Goal: Task Accomplishment & Management: Complete application form

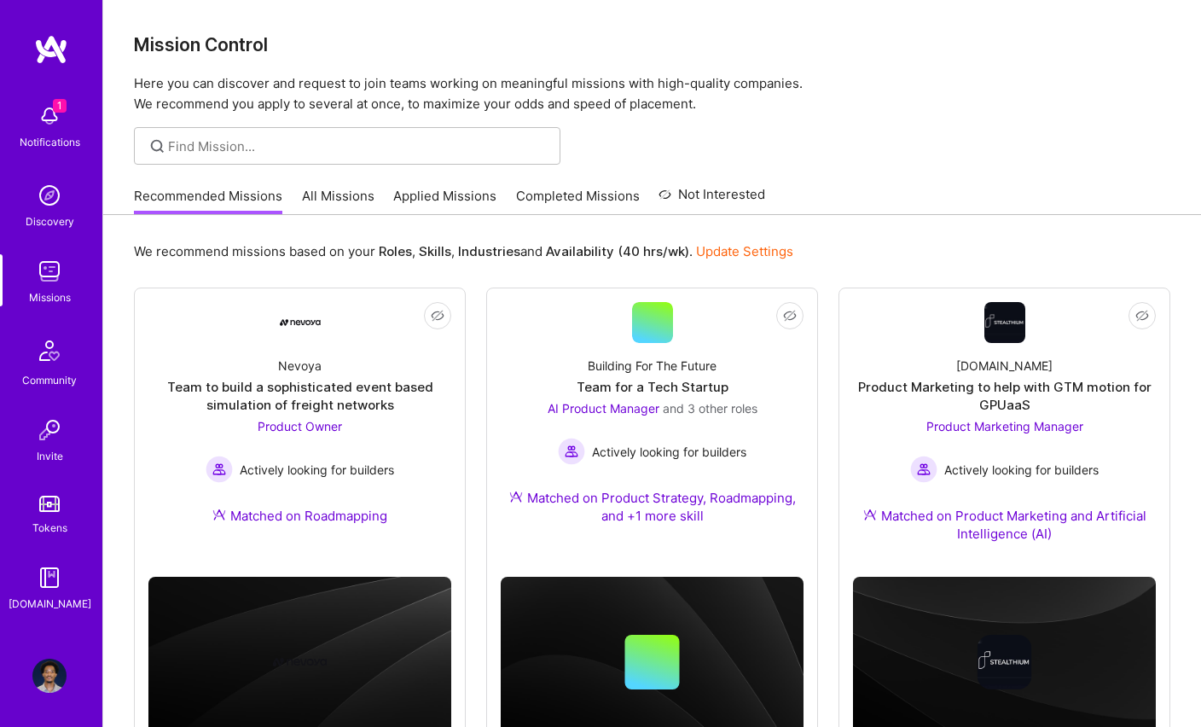
click at [61, 114] on img at bounding box center [49, 116] width 34 height 34
click at [722, 153] on div "1 1 Notifications Discovery Missions Community Invite Tokens [DOMAIN_NAME] Prof…" at bounding box center [600, 397] width 1201 height 794
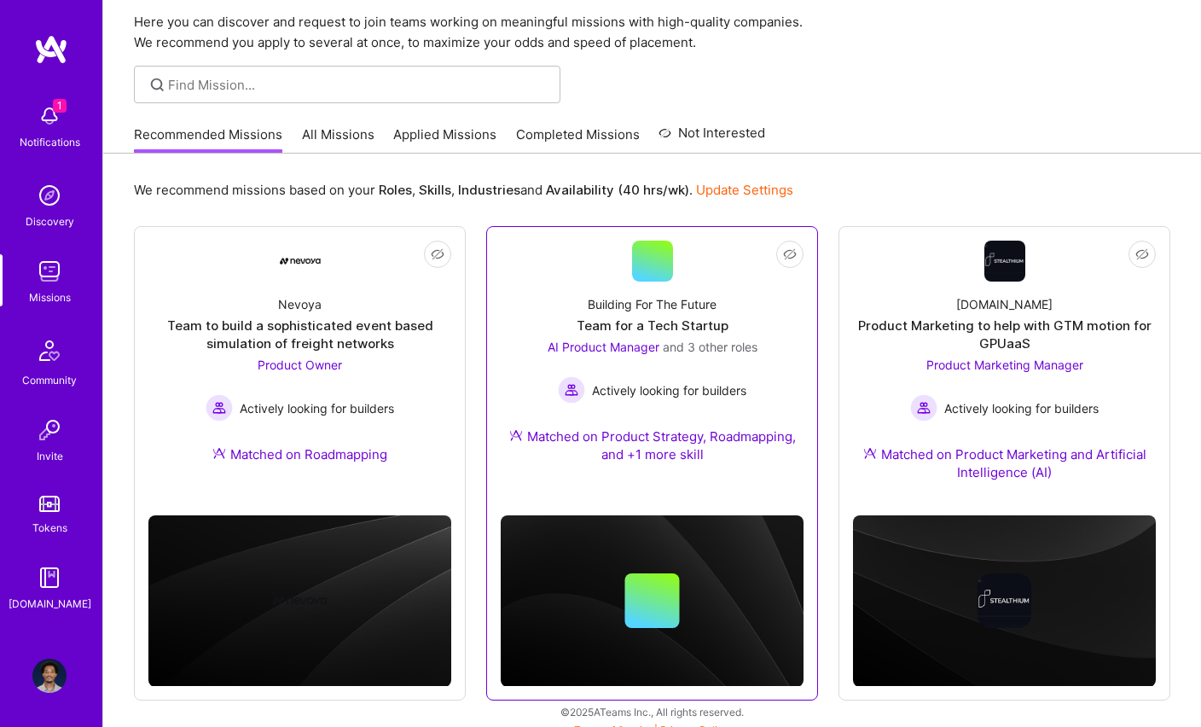
scroll to position [76, 0]
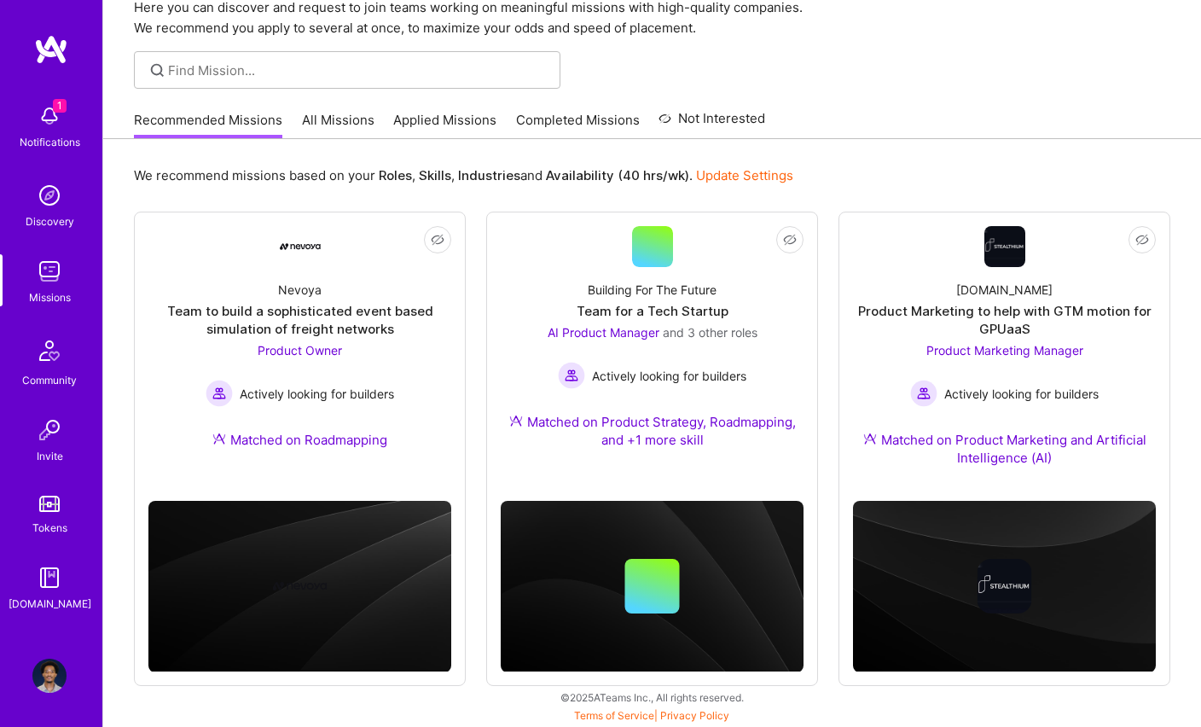
click at [426, 128] on link "Applied Missions" at bounding box center [444, 125] width 103 height 28
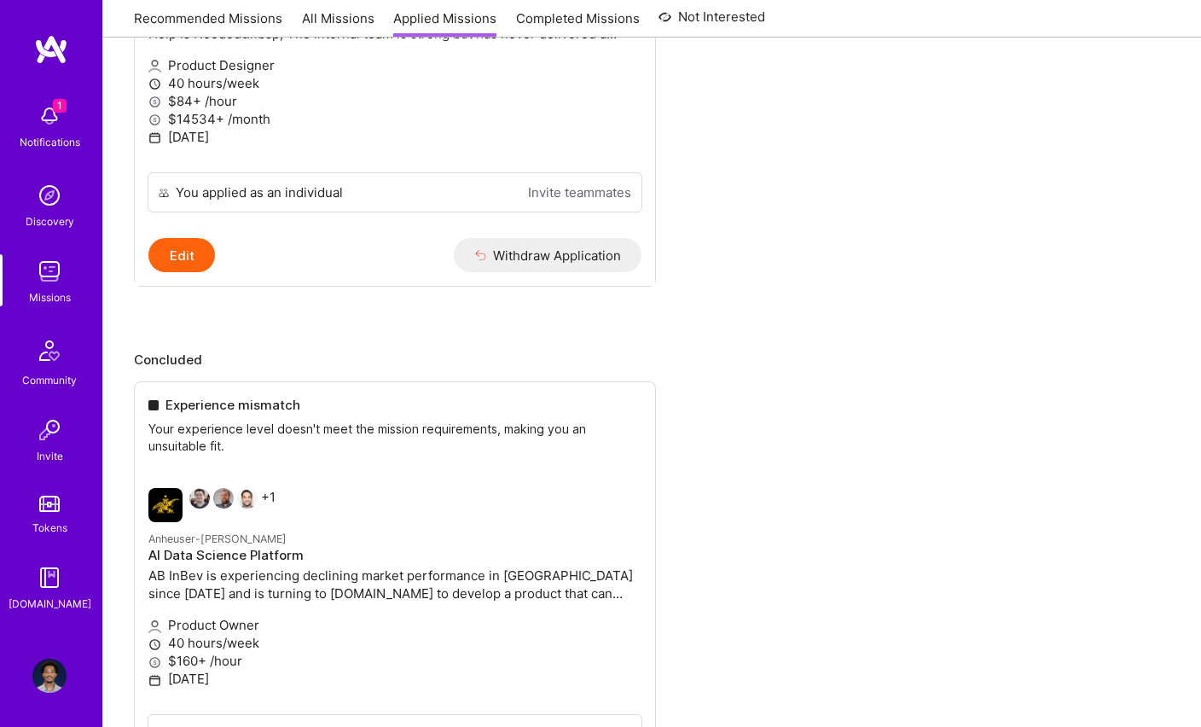
scroll to position [879, 0]
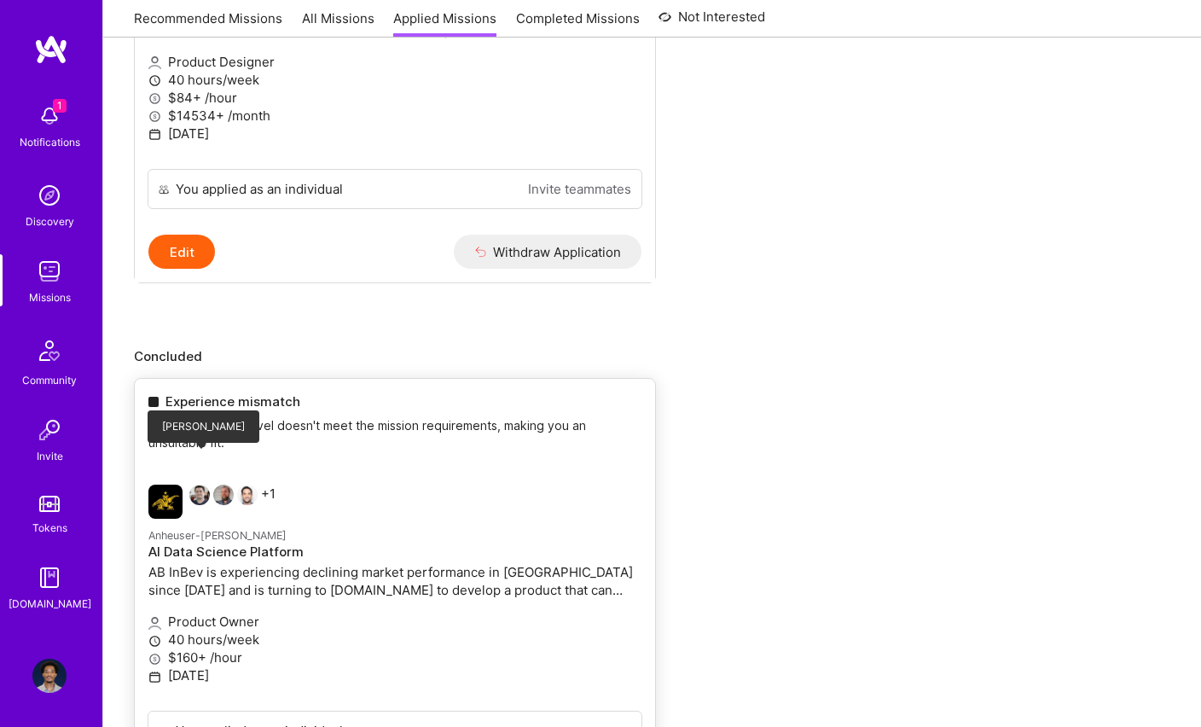
click at [203, 484] on img at bounding box center [199, 494] width 20 height 20
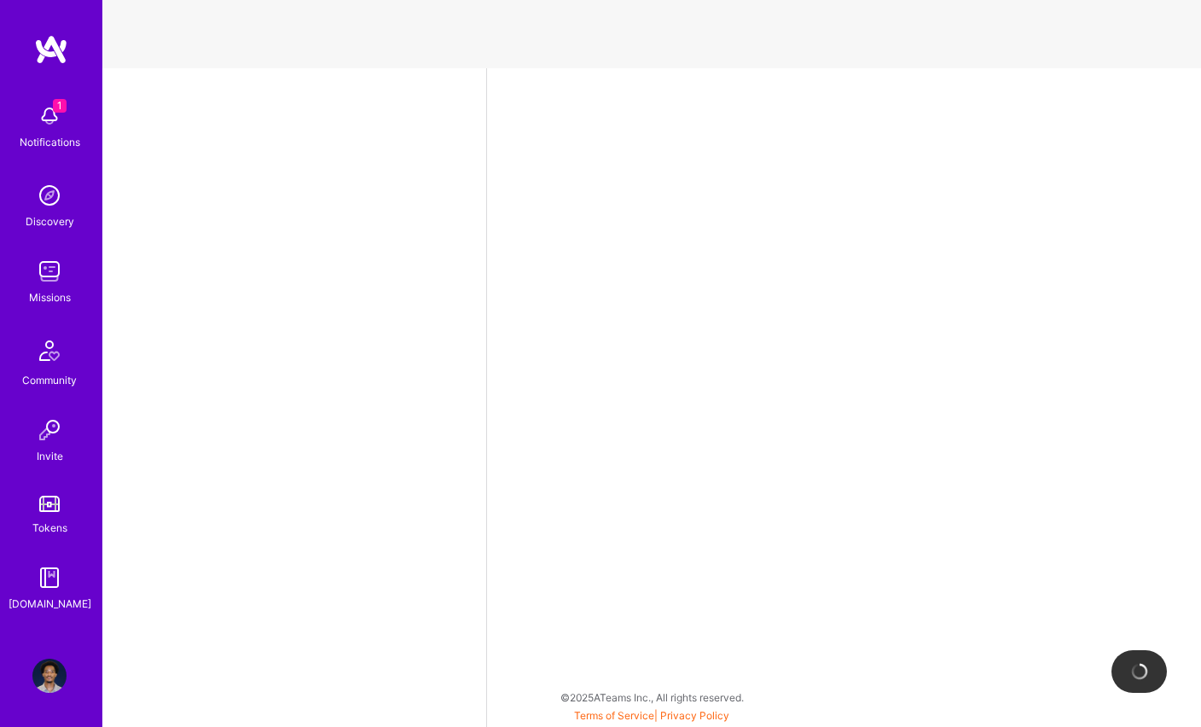
select select "US"
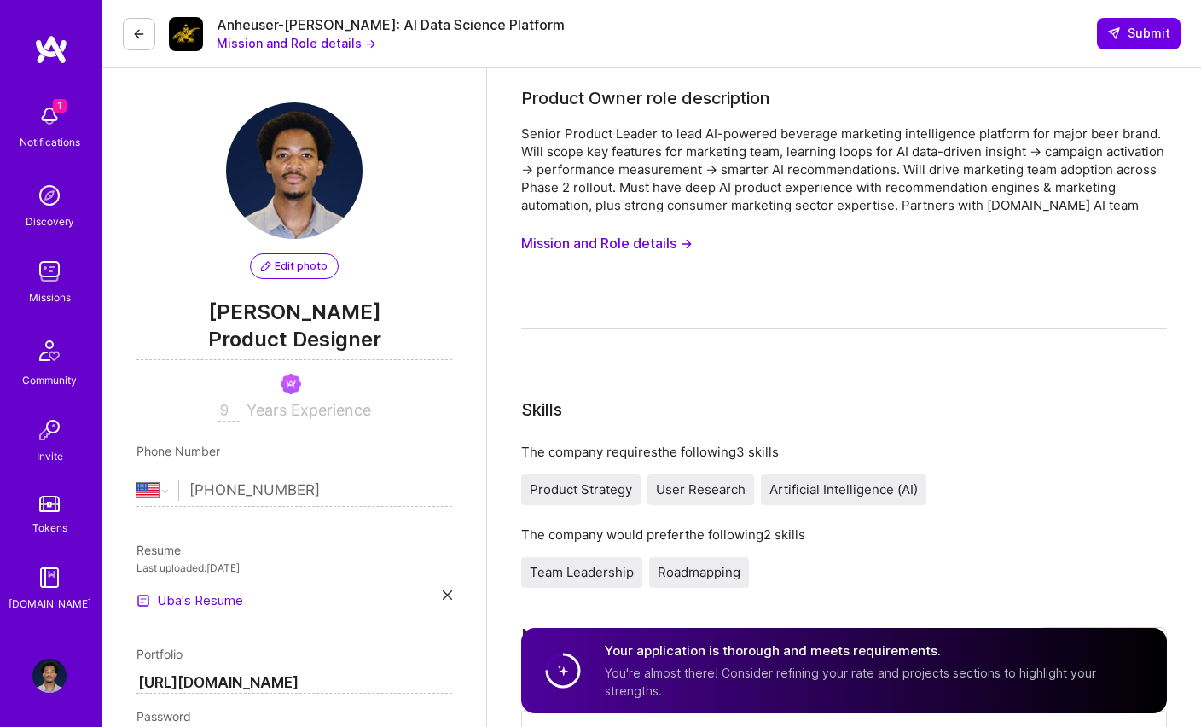
click at [142, 27] on icon at bounding box center [139, 34] width 14 height 14
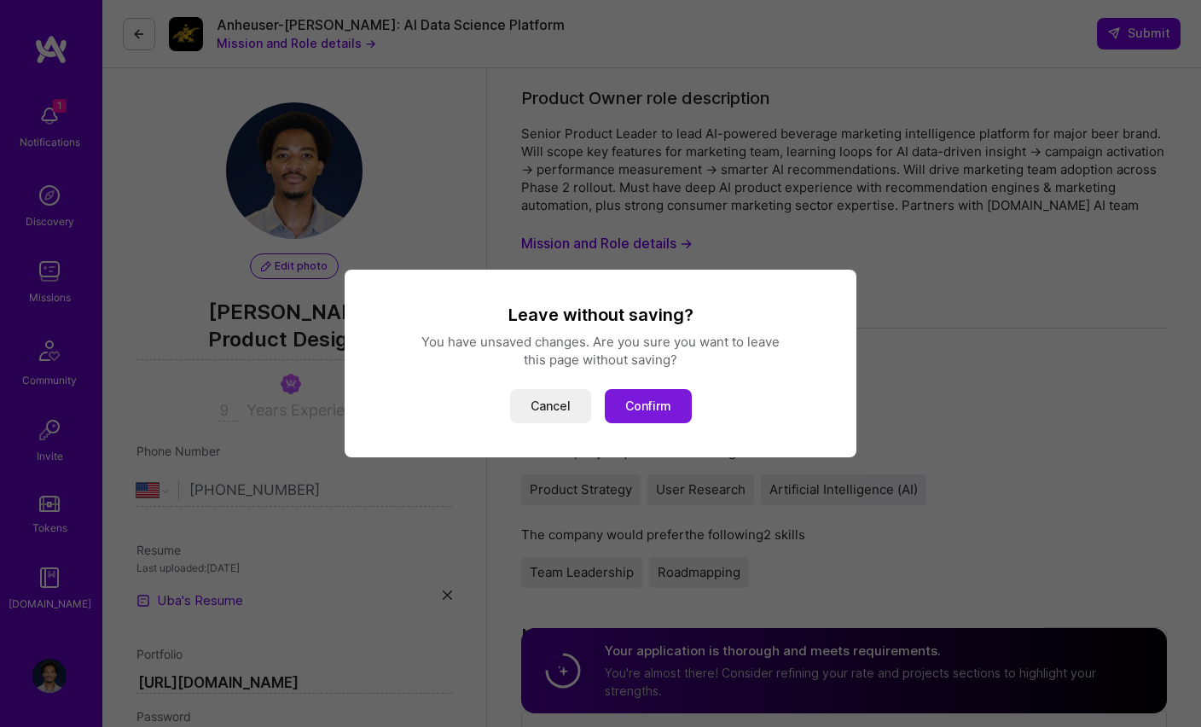
click at [670, 406] on button "Confirm" at bounding box center [648, 406] width 87 height 34
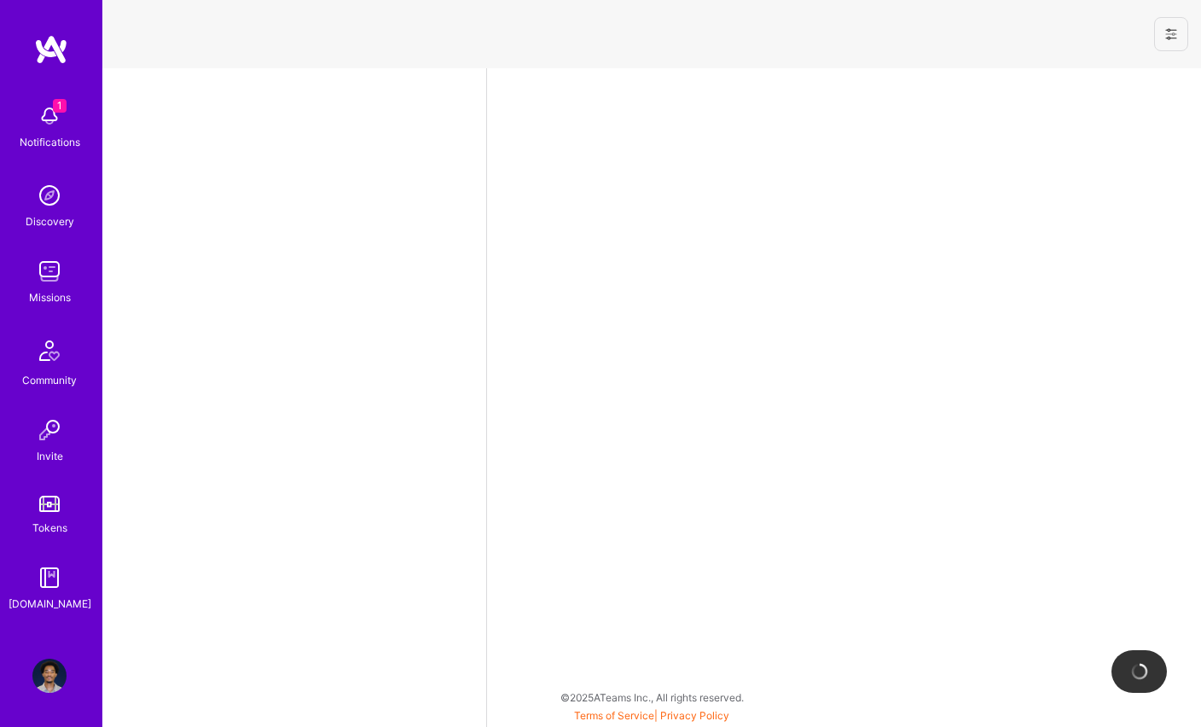
select select "US"
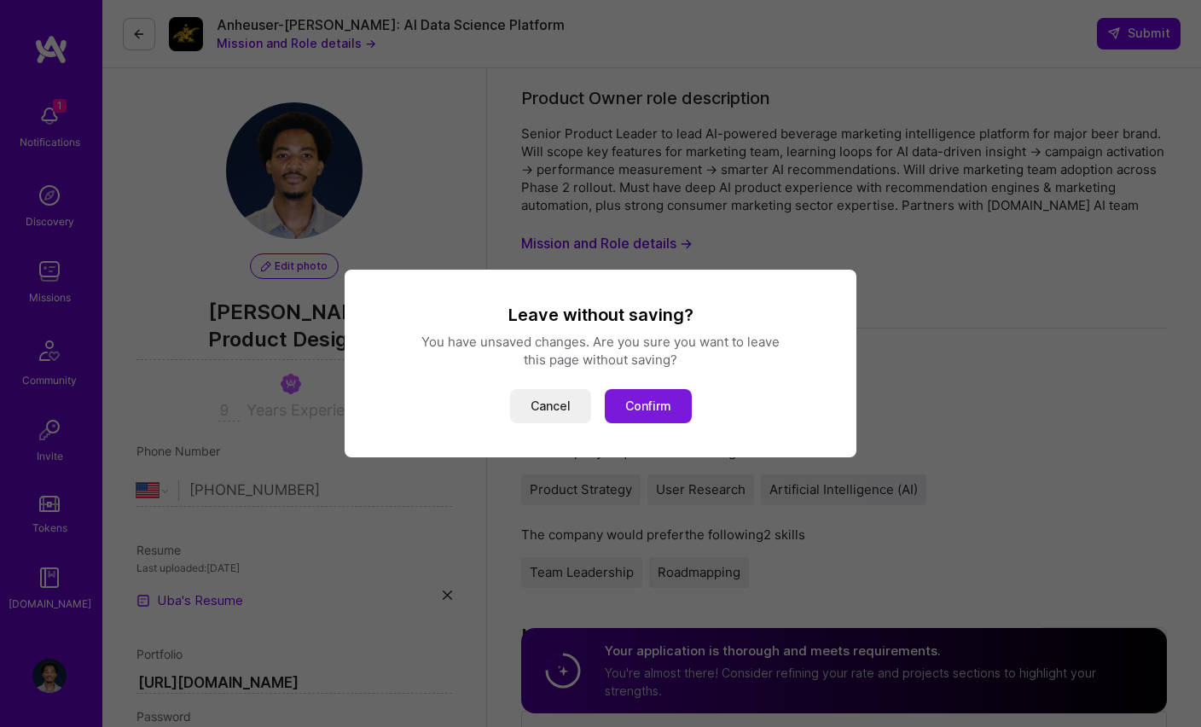
click at [629, 392] on button "Confirm" at bounding box center [648, 406] width 87 height 34
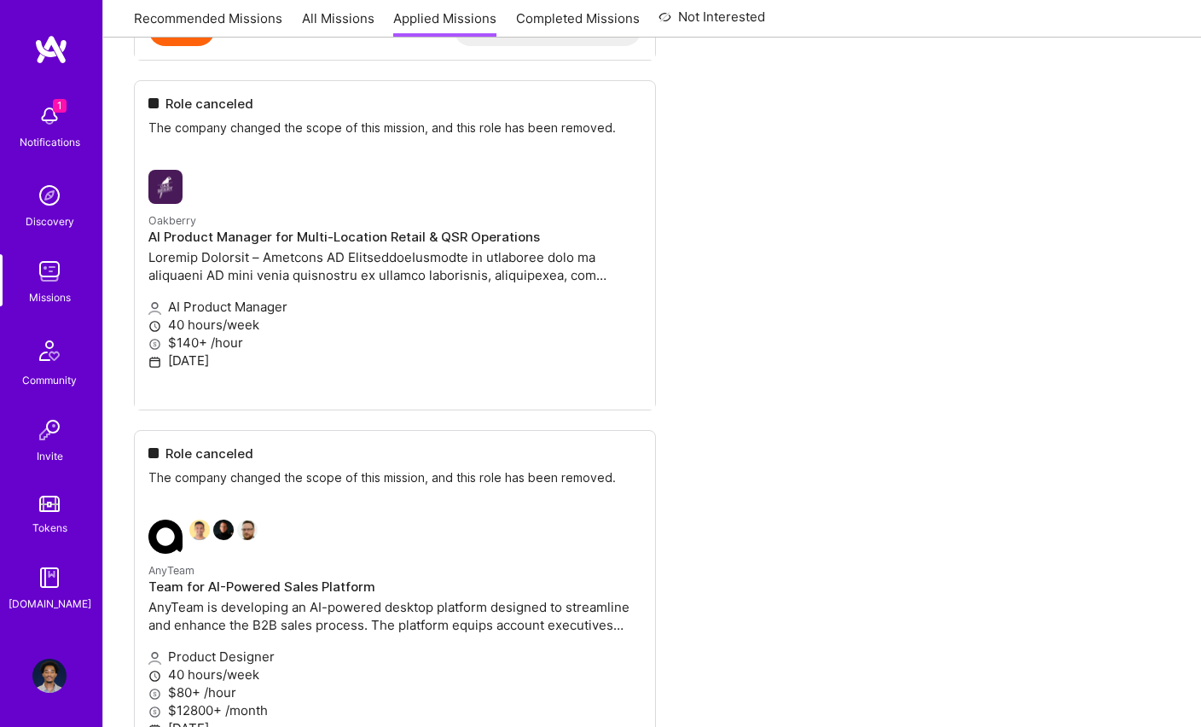
scroll to position [1602, 0]
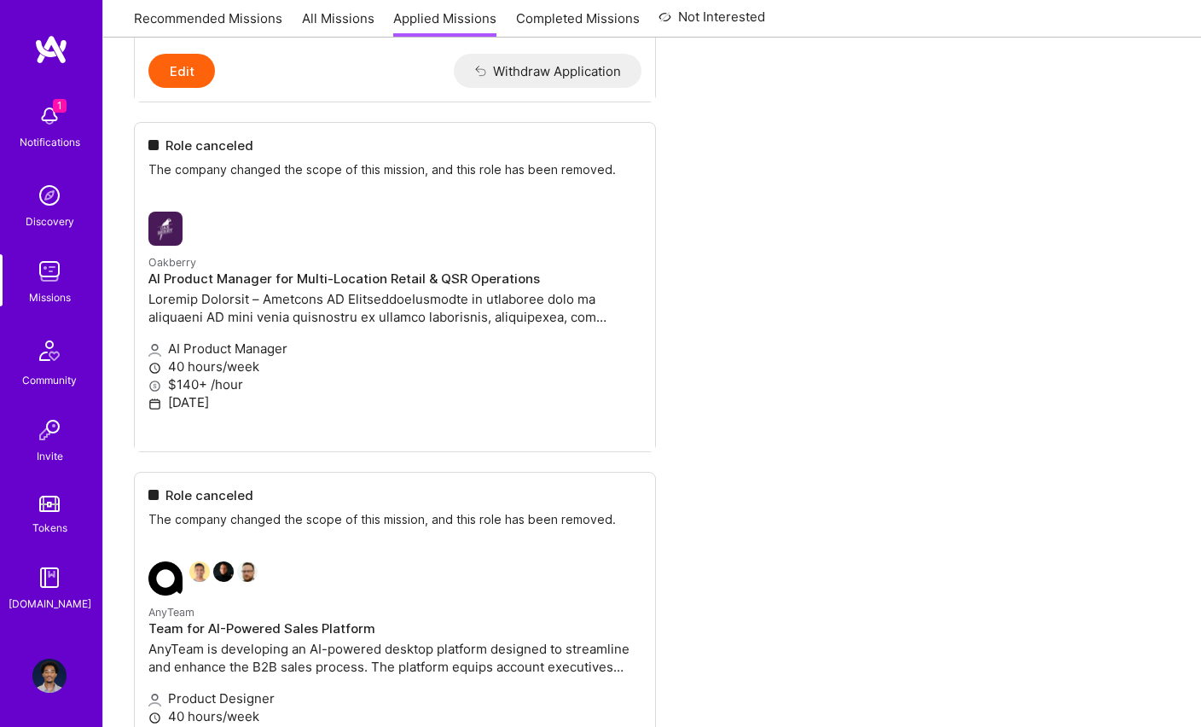
click at [51, 113] on img at bounding box center [49, 116] width 34 height 34
click at [51, 263] on img at bounding box center [49, 271] width 34 height 34
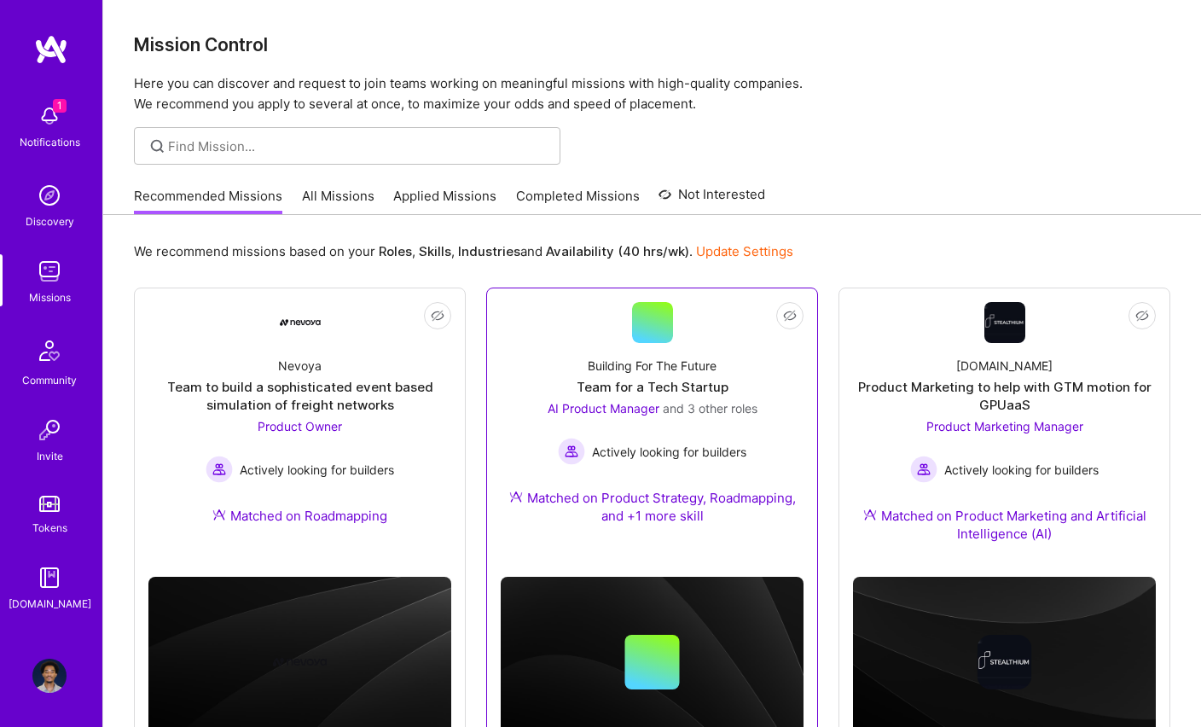
click at [692, 420] on div "AI Product Manager and 3 other roles Actively looking for builders" at bounding box center [653, 432] width 210 height 66
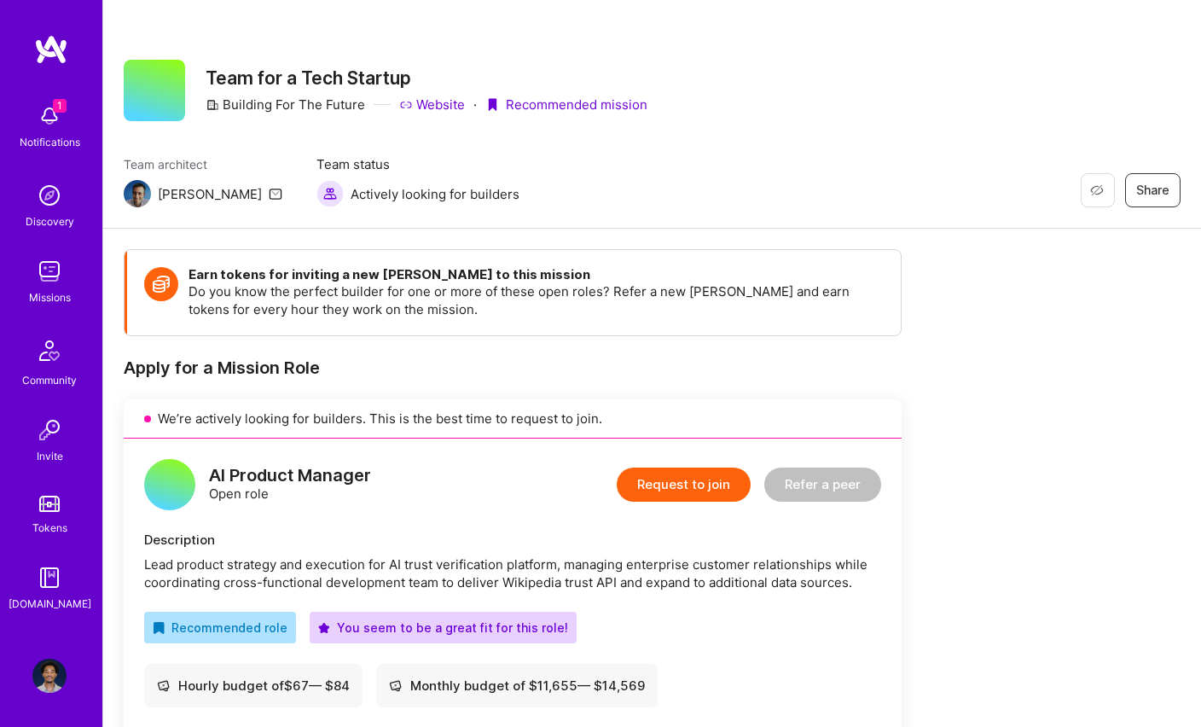
click at [59, 119] on img at bounding box center [49, 116] width 34 height 34
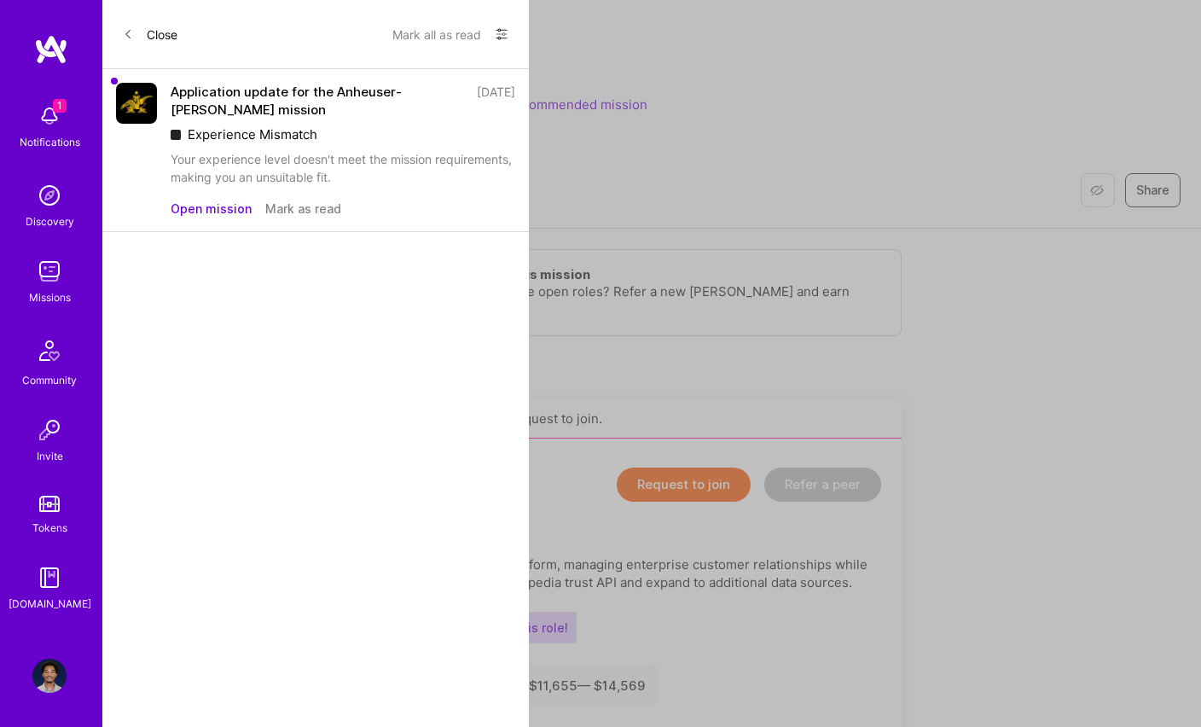
click at [159, 35] on button "Close" at bounding box center [150, 33] width 55 height 27
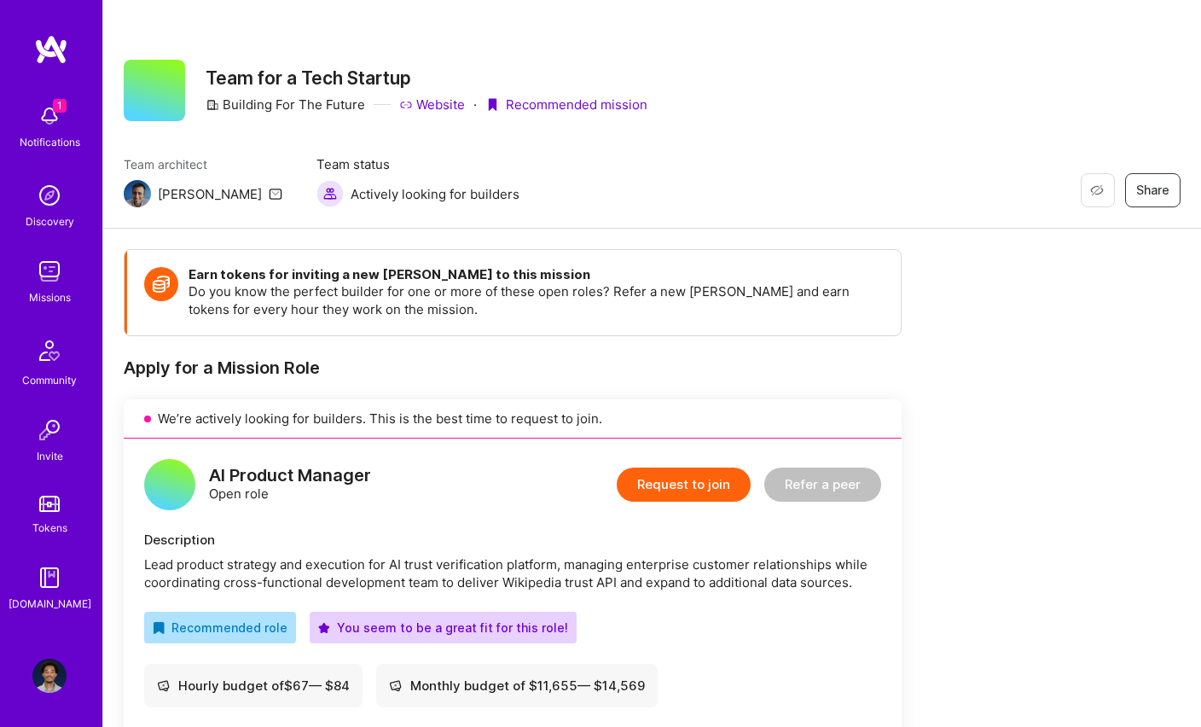
click at [49, 306] on div "1 Notifications Discovery Missions Community Invite Tokens [DOMAIN_NAME]" at bounding box center [51, 354] width 102 height 517
click at [50, 277] on img at bounding box center [49, 271] width 34 height 34
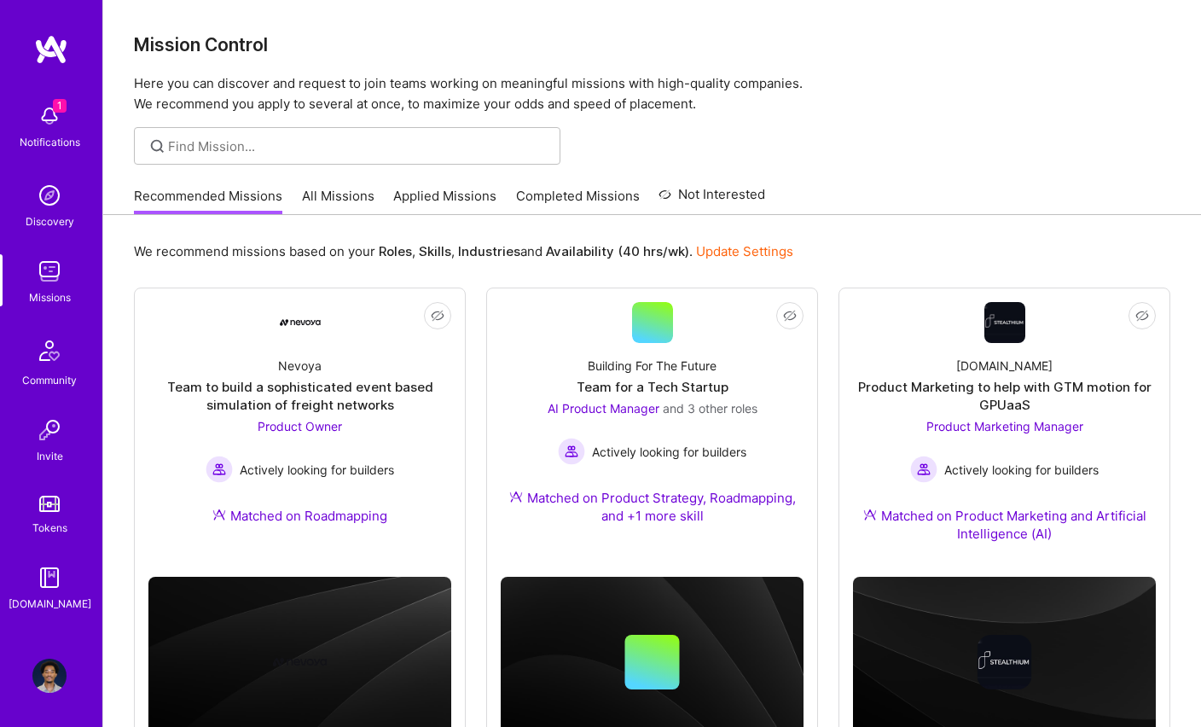
click at [48, 676] on img at bounding box center [49, 675] width 34 height 34
